Goal: Check status: Check status

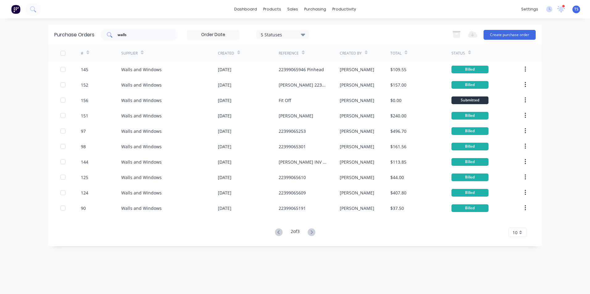
drag, startPoint x: 133, startPoint y: 35, endPoint x: 139, endPoint y: 35, distance: 6.8
click at [133, 35] on input "walls" at bounding box center [142, 35] width 51 height 6
type input "w"
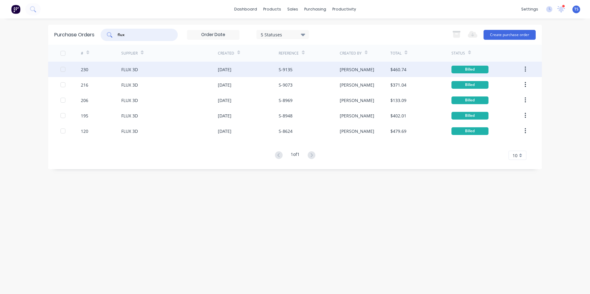
type input "flux"
click at [86, 70] on div "230" at bounding box center [84, 69] width 7 height 6
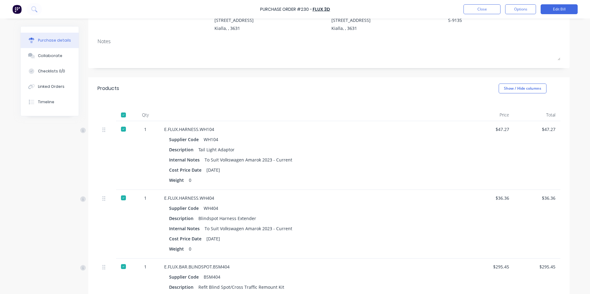
scroll to position [61, 0]
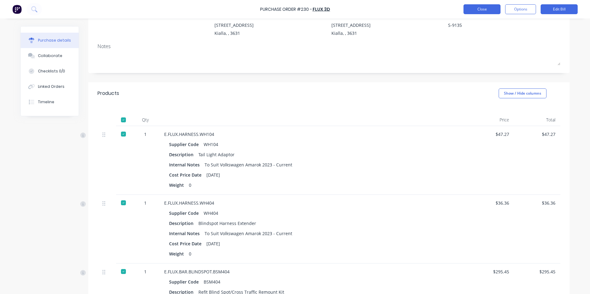
click at [476, 8] on button "Close" at bounding box center [481, 9] width 37 height 10
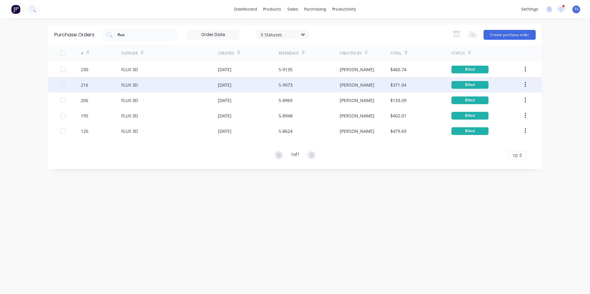
click at [122, 85] on div "FLUX 3D" at bounding box center [129, 85] width 17 height 6
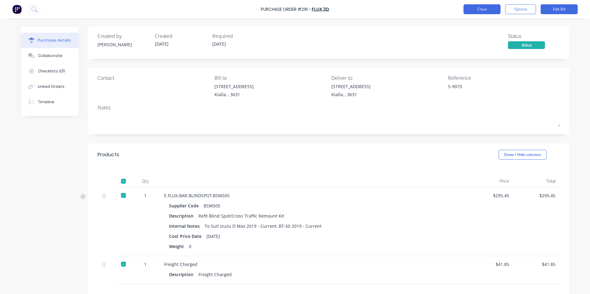
click at [484, 9] on button "Close" at bounding box center [481, 9] width 37 height 10
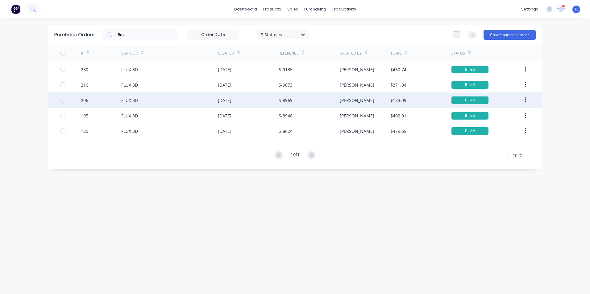
click at [125, 101] on div "FLUX 3D" at bounding box center [129, 100] width 17 height 6
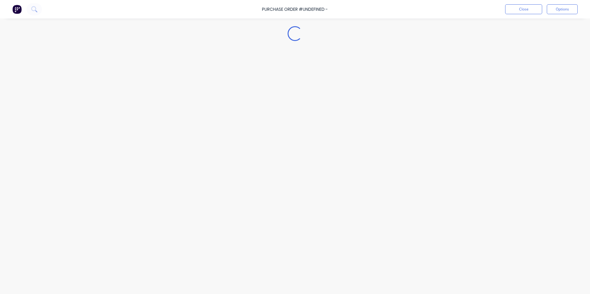
type textarea "x"
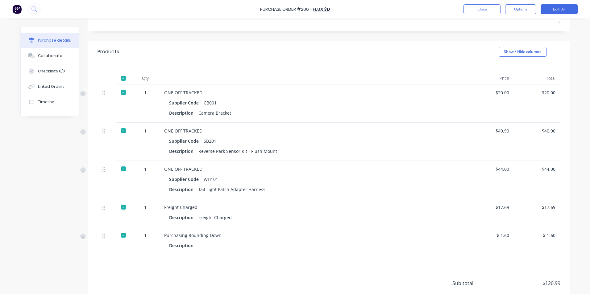
scroll to position [93, 0]
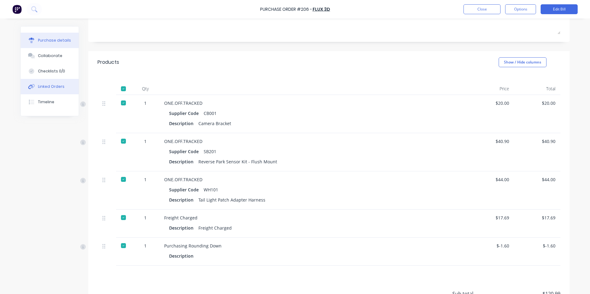
click at [48, 88] on div "Linked Orders" at bounding box center [51, 87] width 27 height 6
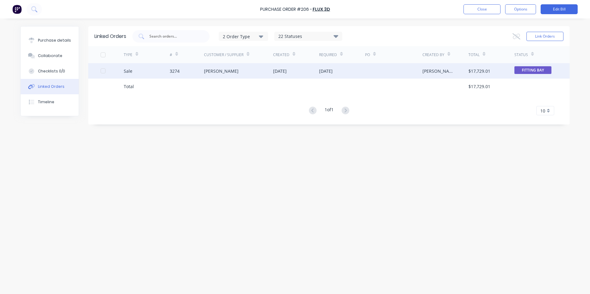
click at [131, 70] on div "Sale" at bounding box center [128, 71] width 9 height 6
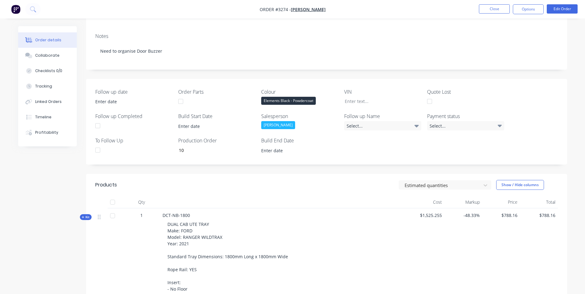
scroll to position [154, 0]
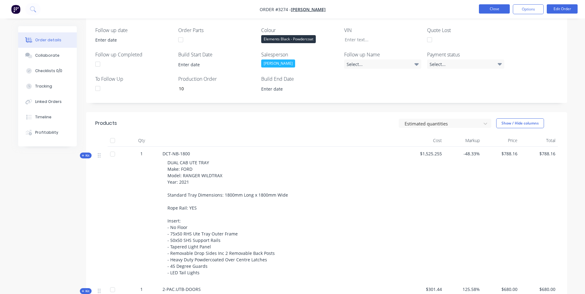
click at [493, 9] on button "Close" at bounding box center [494, 8] width 31 height 9
